Goal: Task Accomplishment & Management: Use online tool/utility

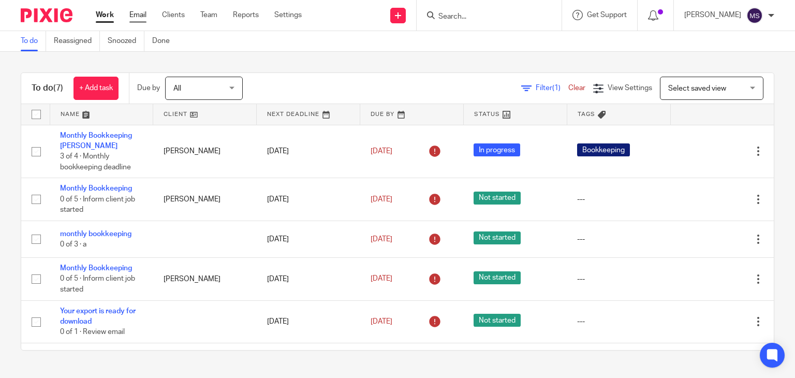
click at [140, 14] on link "Email" at bounding box center [137, 15] width 17 height 10
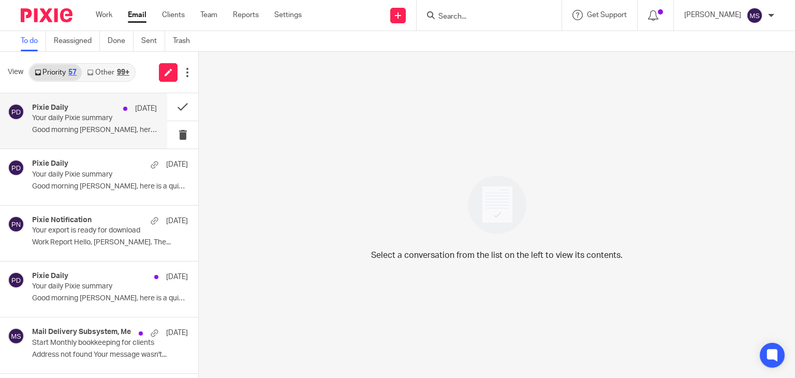
click at [99, 123] on div "Pixie Daily 12 Aug Your daily Pixie summary Good morning Mitchell, here is a qu…" at bounding box center [94, 121] width 125 height 35
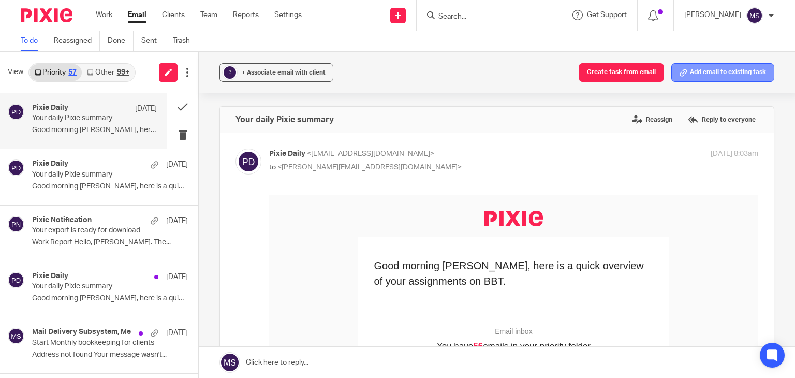
click at [693, 67] on button "Add email to existing task" at bounding box center [722, 72] width 103 height 19
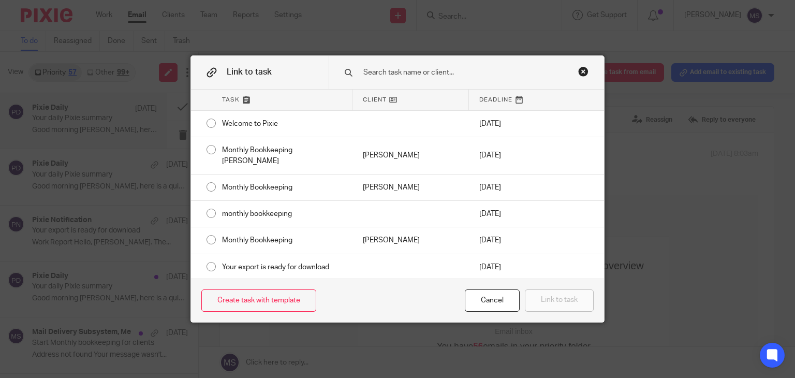
click at [579, 70] on div "Close this dialog window" at bounding box center [583, 71] width 10 height 10
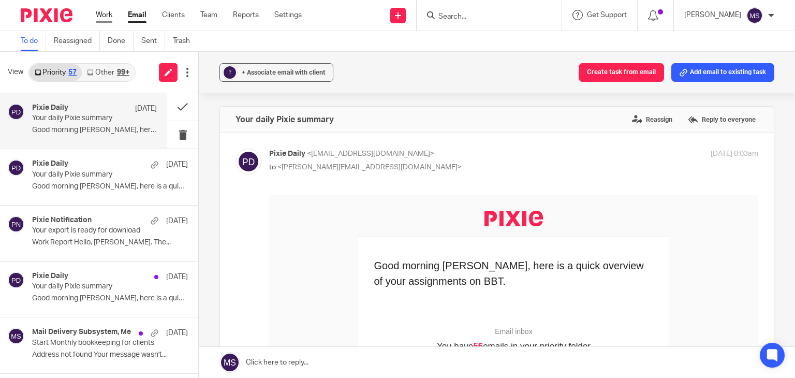
click at [101, 15] on link "Work" at bounding box center [104, 15] width 17 height 10
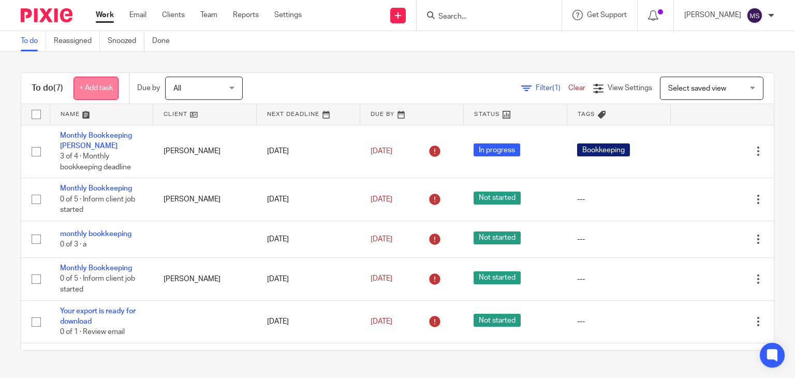
click at [86, 83] on link "+ Add task" at bounding box center [96, 88] width 45 height 23
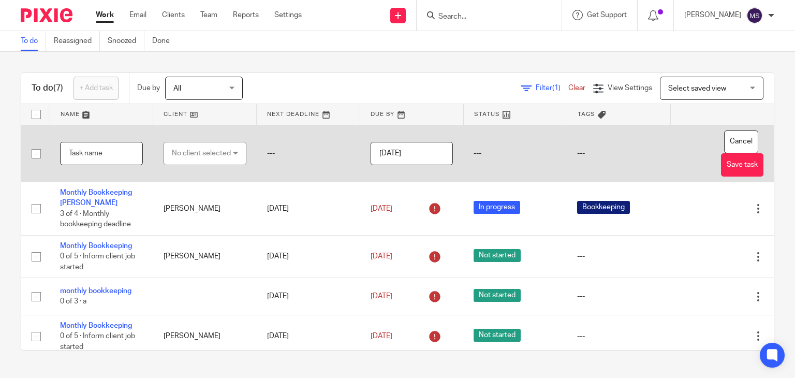
click at [92, 157] on input "text" at bounding box center [101, 153] width 83 height 23
type input "lemail t"
click at [180, 142] on div "No client selected" at bounding box center [201, 153] width 59 height 22
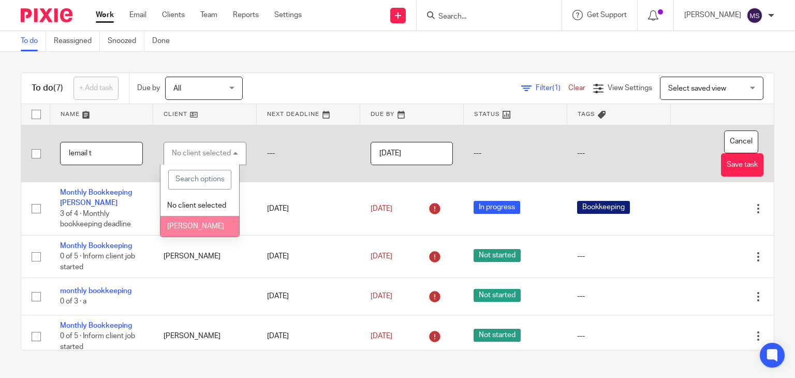
click at [186, 237] on li "[PERSON_NAME]" at bounding box center [199, 226] width 78 height 21
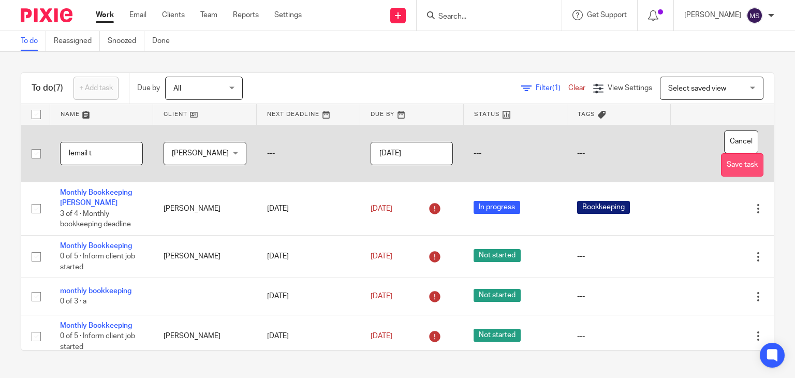
click at [721, 167] on button "Save task" at bounding box center [742, 164] width 42 height 23
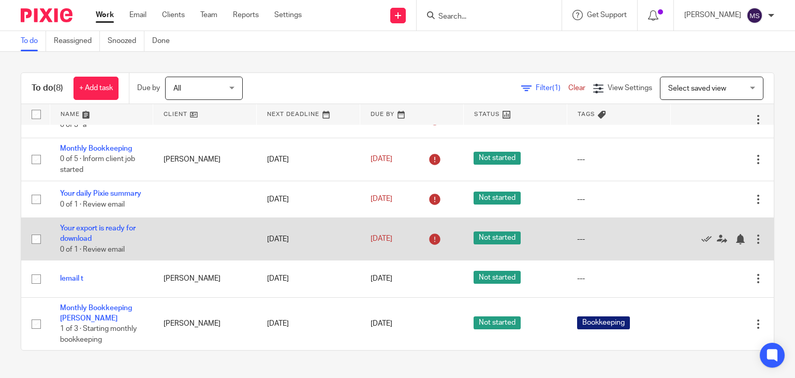
scroll to position [127, 0]
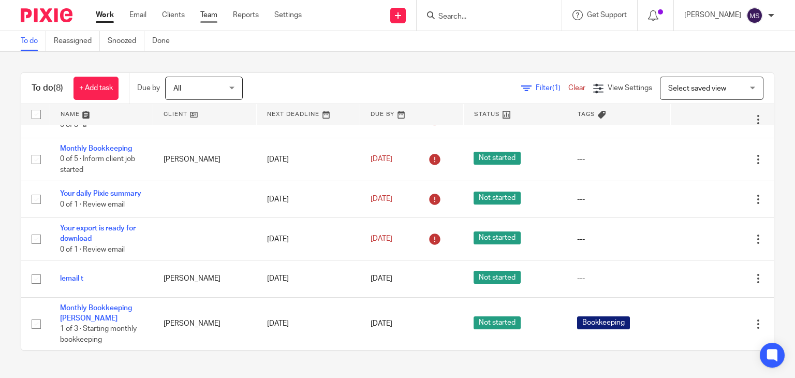
click at [207, 12] on link "Team" at bounding box center [208, 15] width 17 height 10
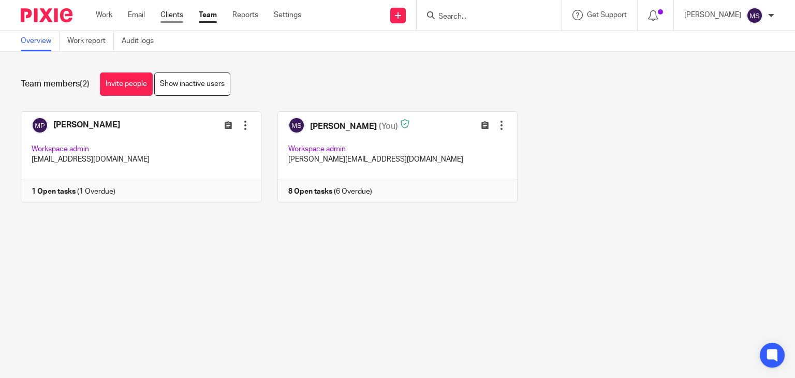
click at [182, 14] on link "Clients" at bounding box center [171, 15] width 23 height 10
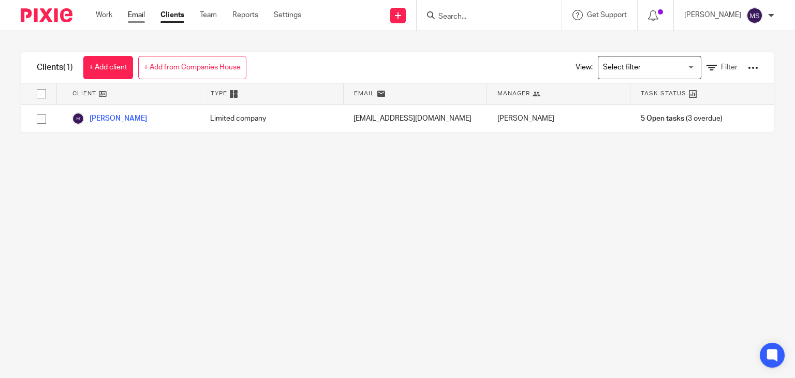
click at [141, 17] on link "Email" at bounding box center [136, 15] width 17 height 10
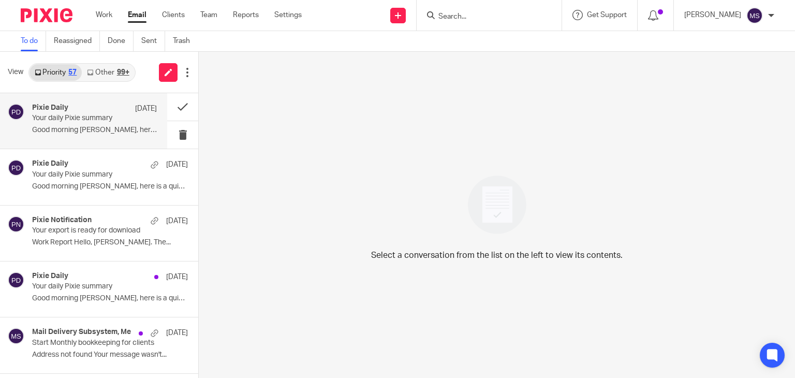
click at [110, 135] on div "Pixie Daily [DATE] Your daily Pixie summary Good morning [PERSON_NAME], here is…" at bounding box center [94, 121] width 125 height 35
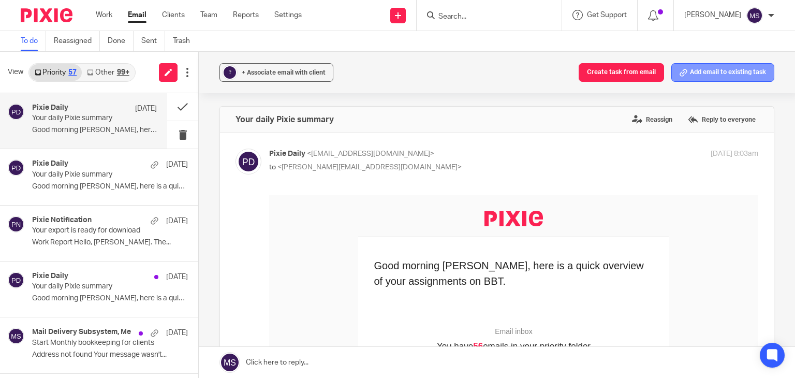
click at [692, 75] on button "Add email to existing task" at bounding box center [722, 72] width 103 height 19
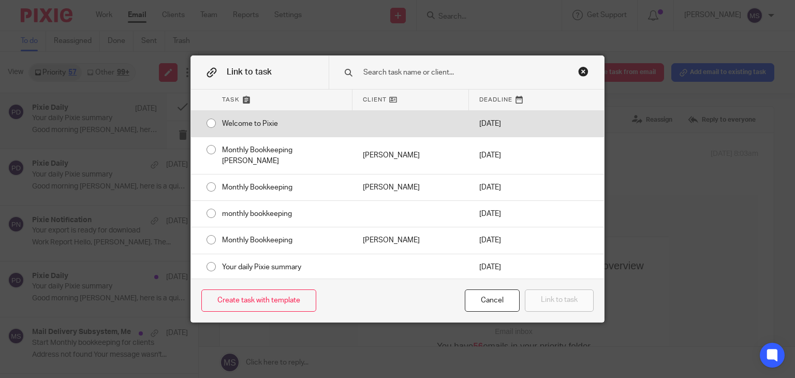
scroll to position [43, 0]
